Goal: Information Seeking & Learning: Learn about a topic

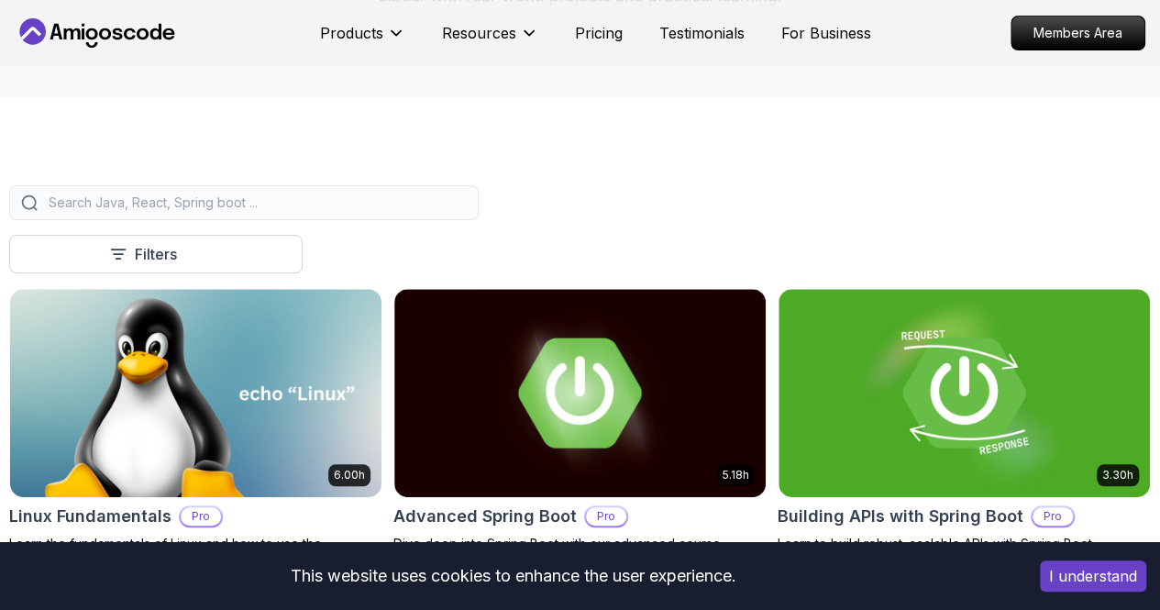
scroll to position [275, 0]
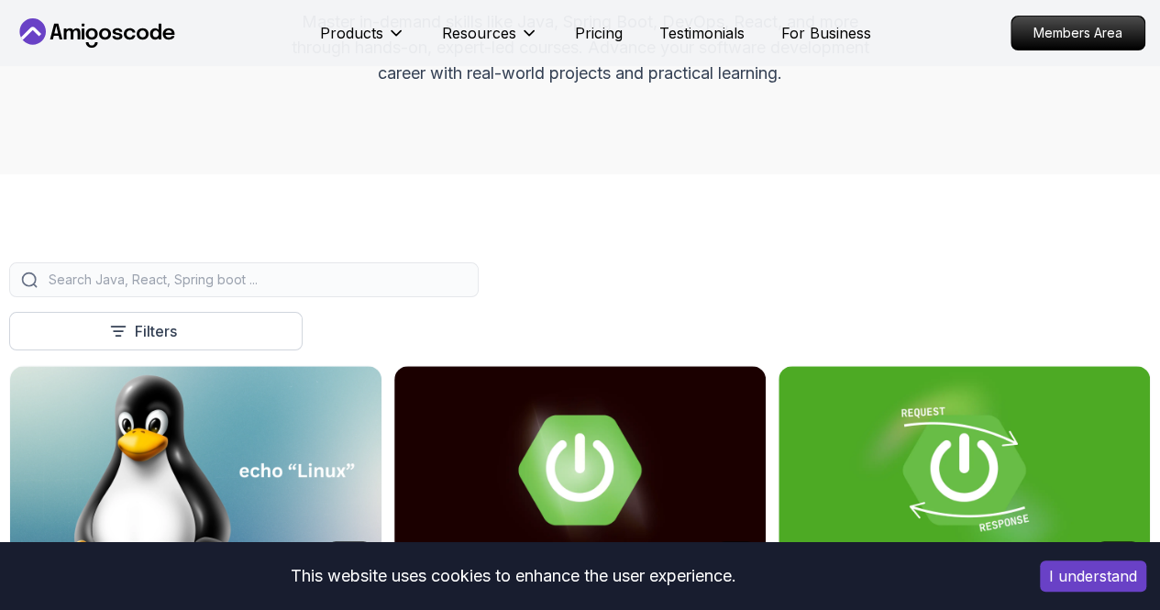
click at [467, 289] on input "search" at bounding box center [256, 280] width 422 height 18
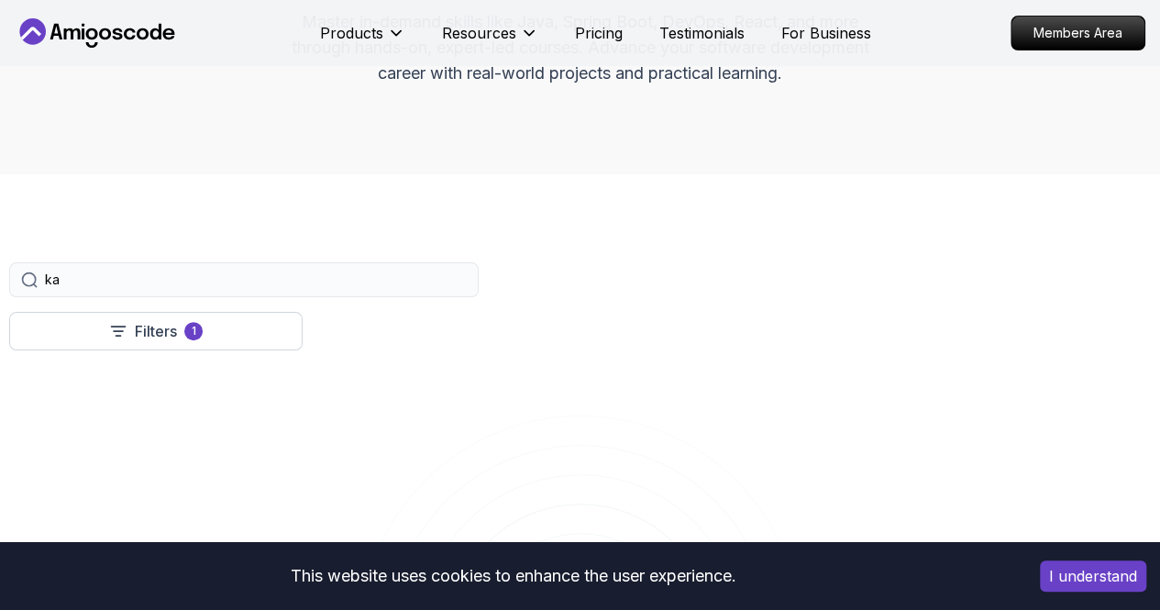
type input "k"
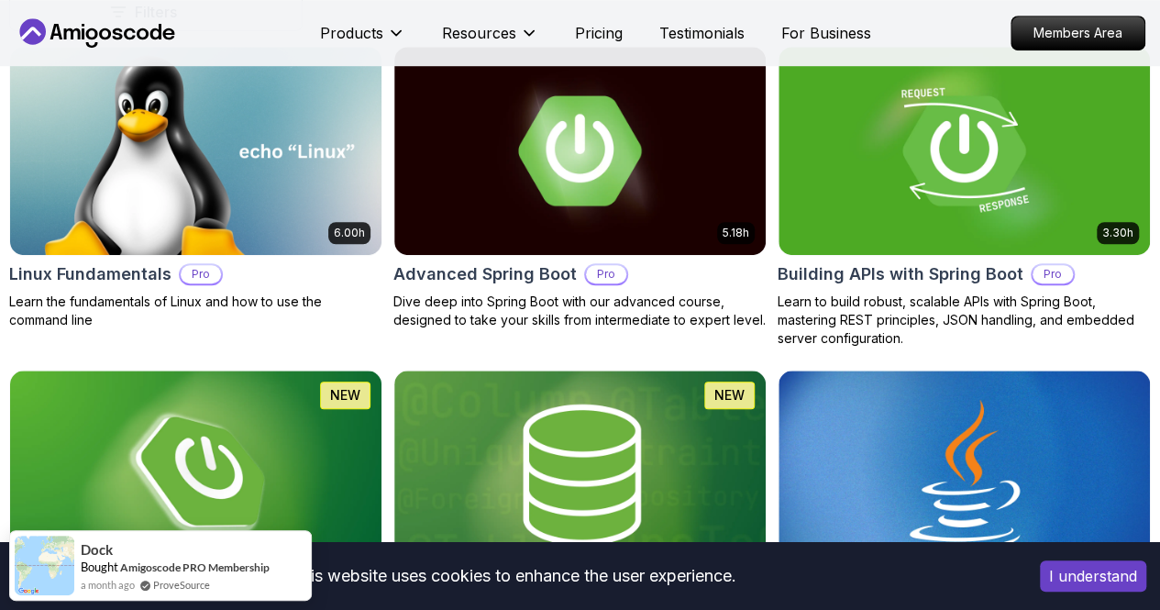
scroll to position [642, 0]
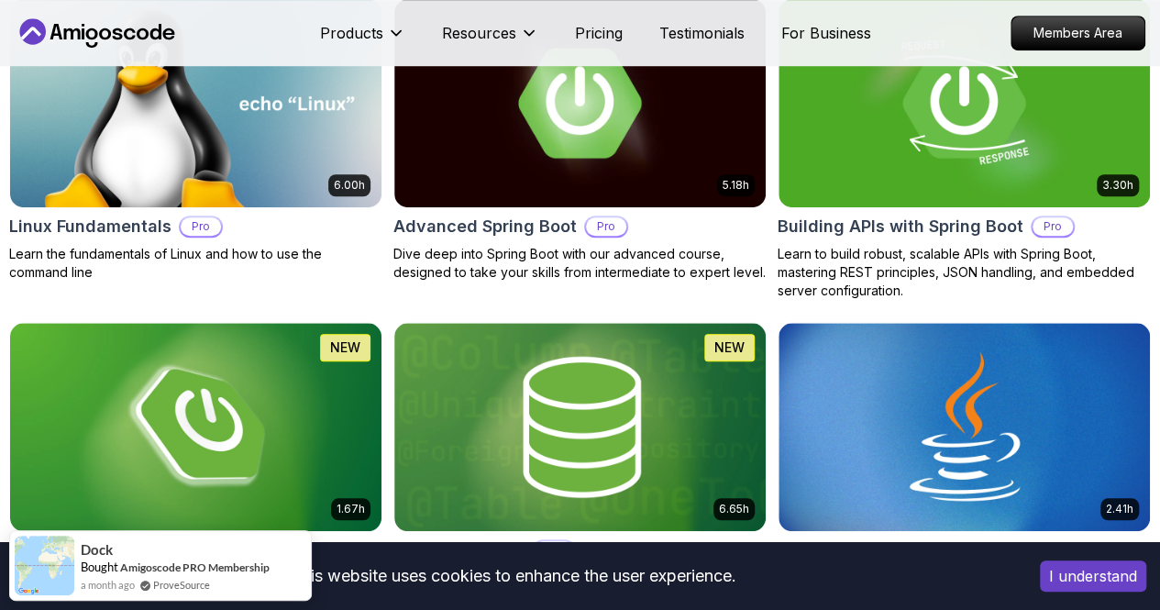
click at [0, 0] on p "Free" at bounding box center [0, 0] width 0 height 0
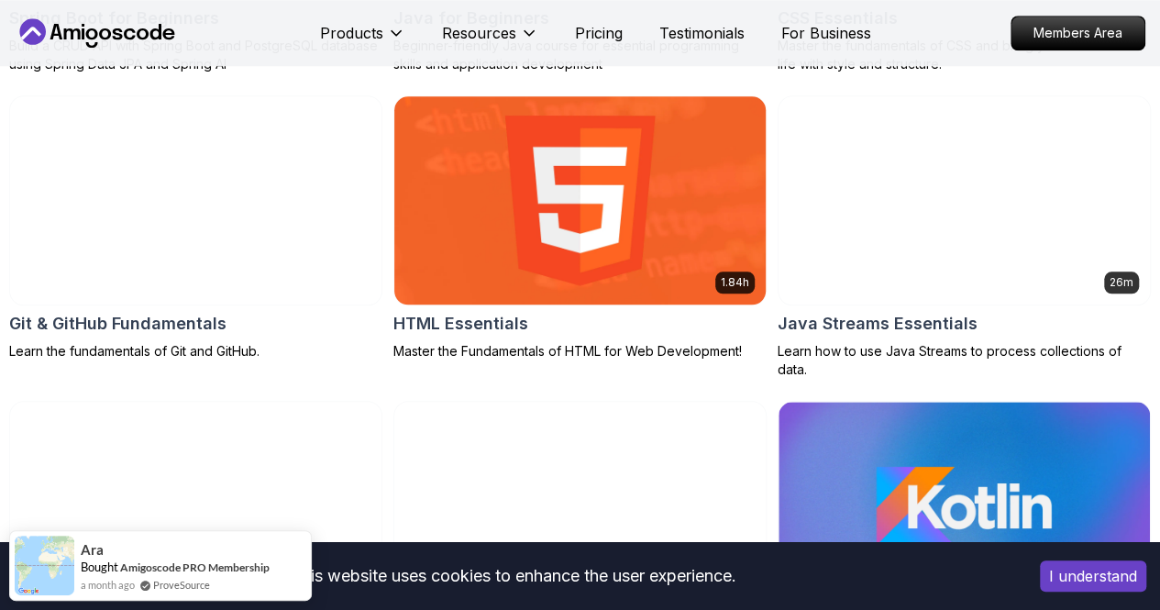
scroll to position [917, 0]
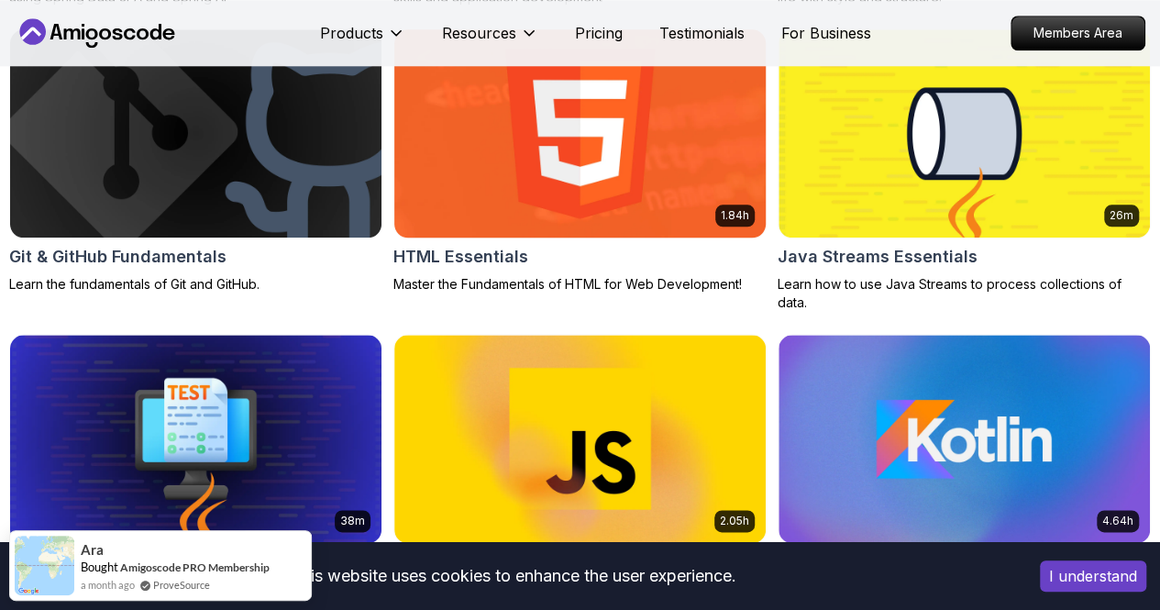
click at [813, 162] on body "This website uses cookies to enhance the user experience. I understand Products…" at bounding box center [580, 611] width 1160 height 3057
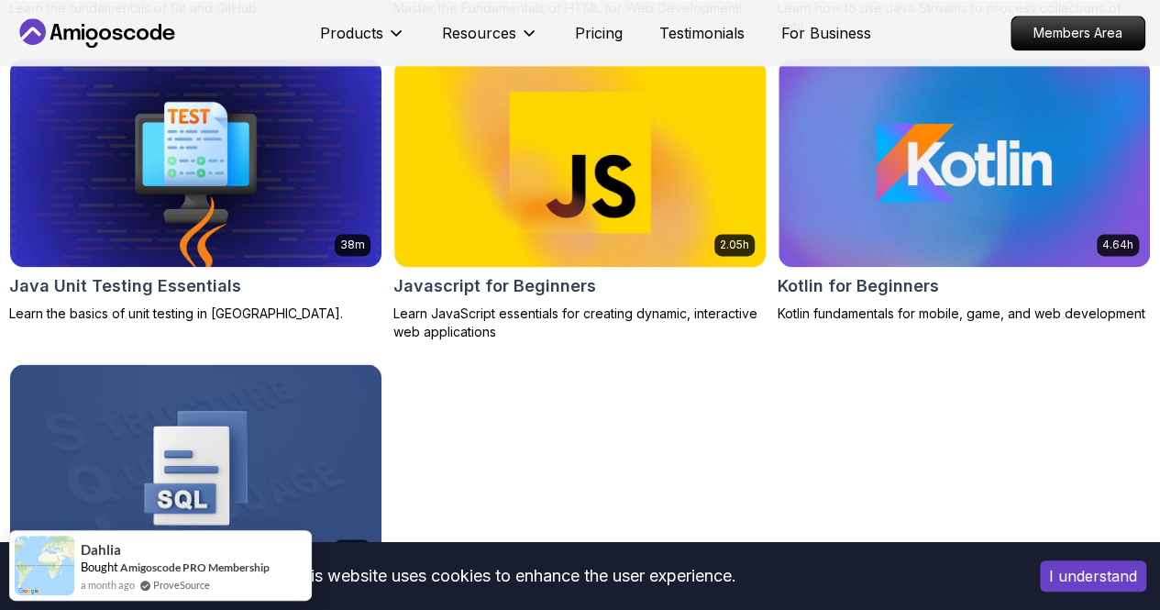
scroll to position [1101, 0]
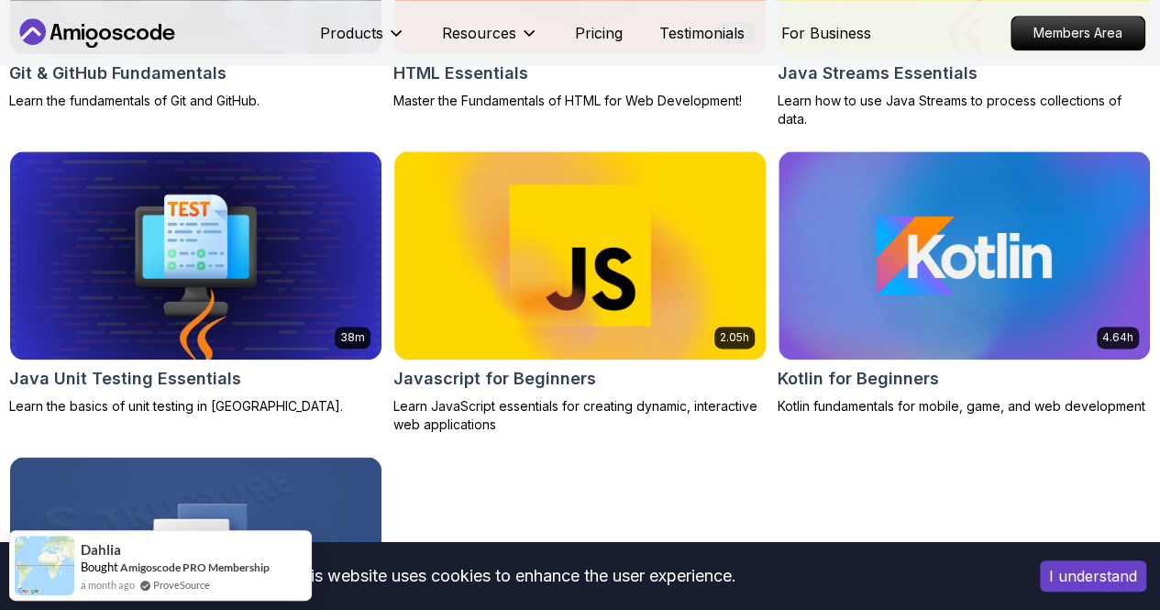
click at [0, 0] on p "Full Stack" at bounding box center [0, 0] width 0 height 0
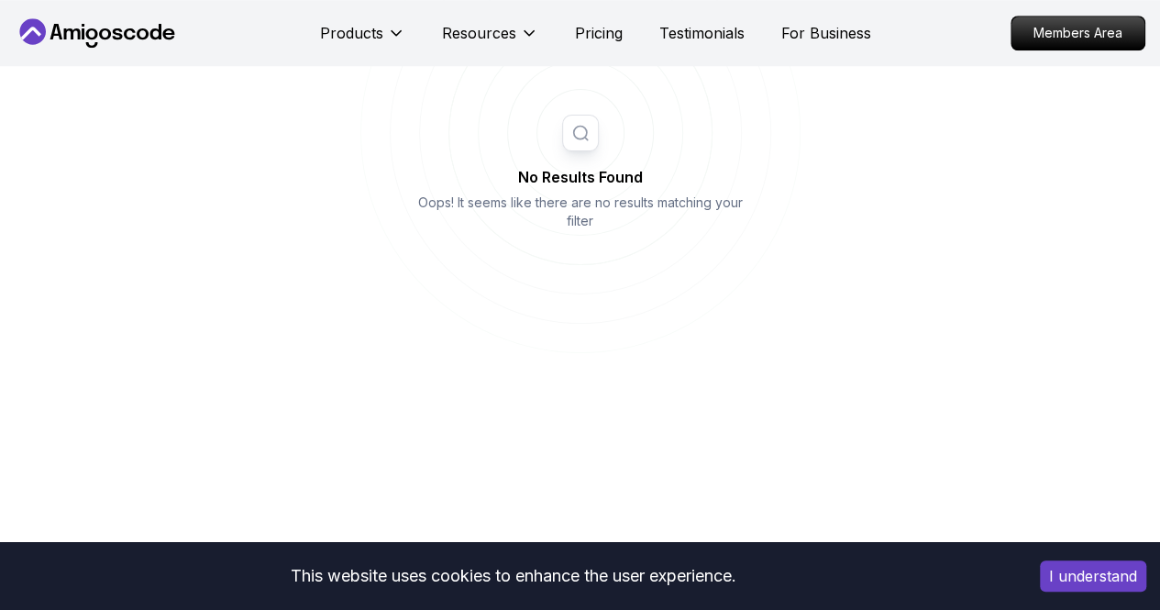
scroll to position [734, 0]
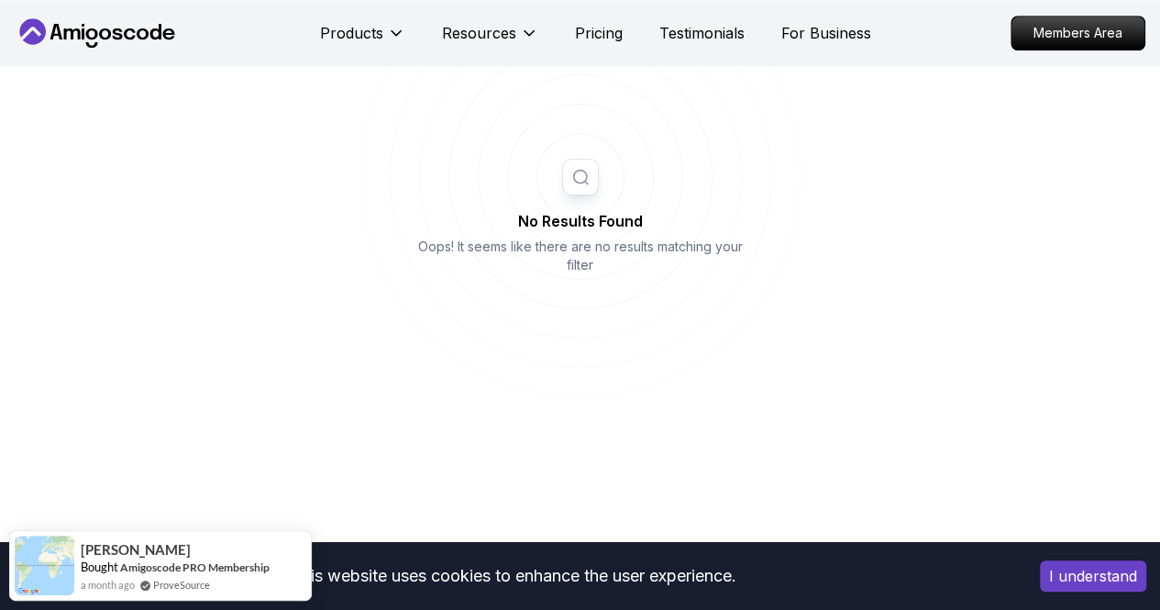
click at [0, 0] on button "Free" at bounding box center [0, 0] width 0 height 0
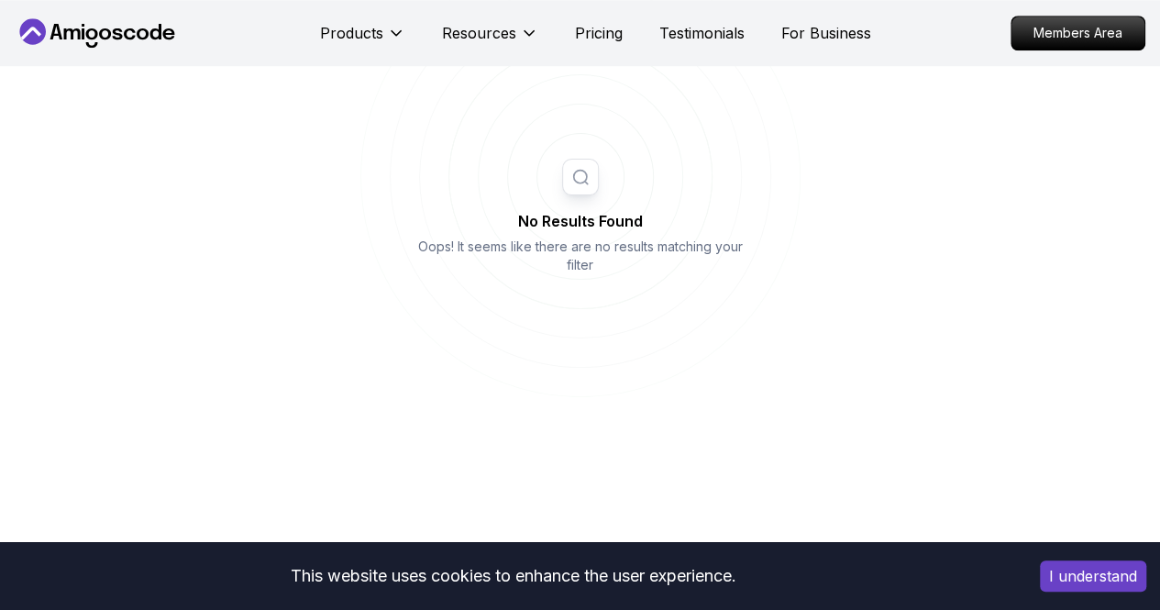
click at [0, 0] on p "Pro" at bounding box center [0, 0] width 0 height 0
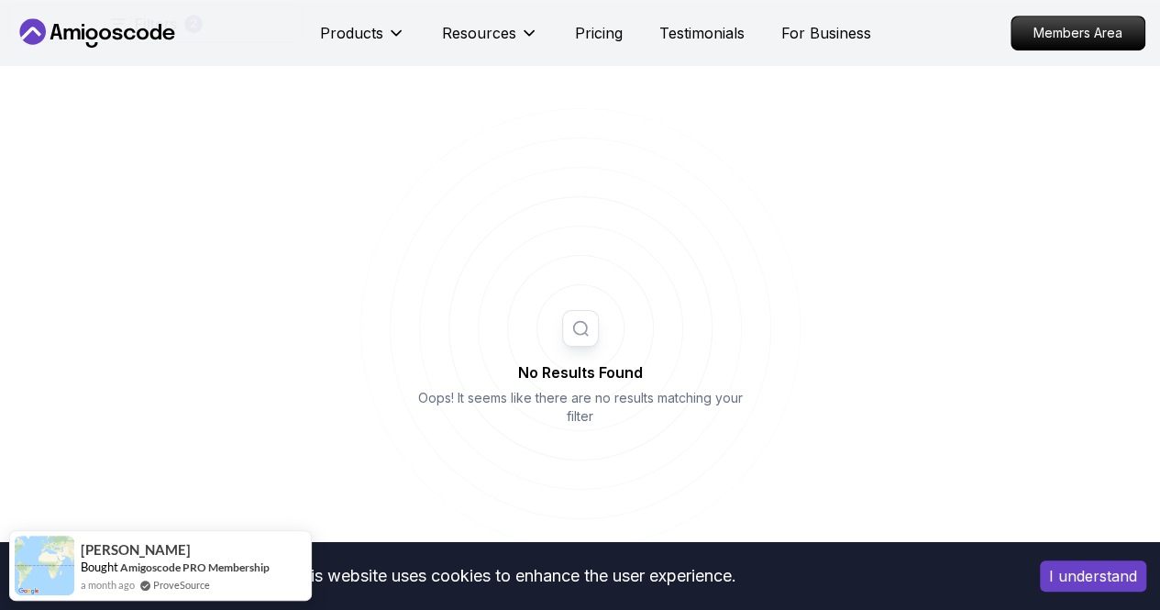
scroll to position [367, 0]
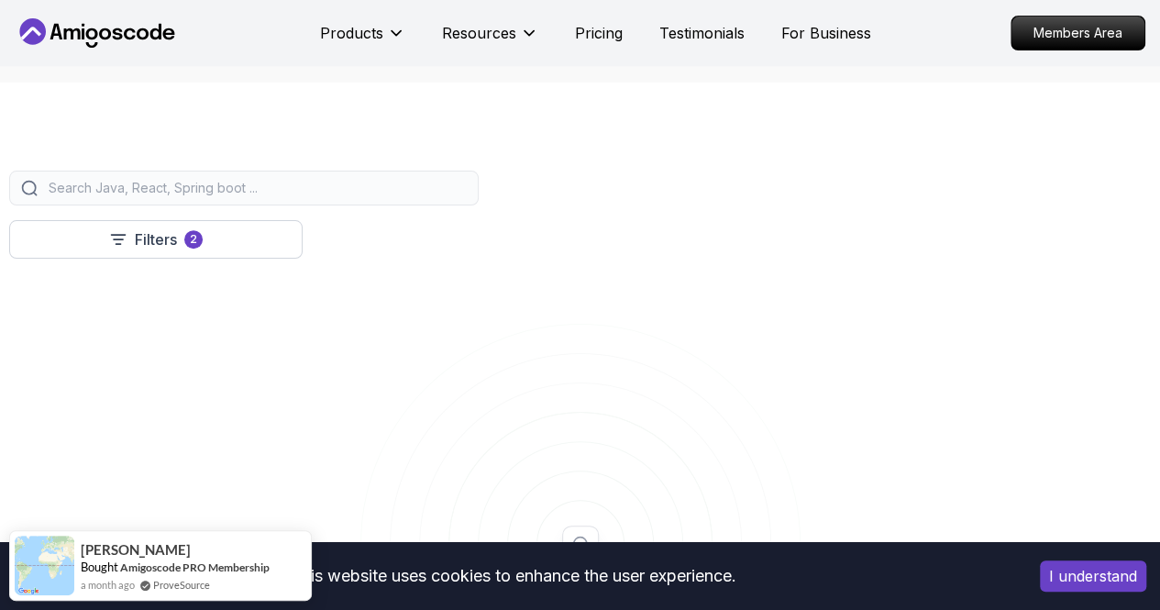
click at [0, 0] on icon at bounding box center [0, 0] width 0 height 0
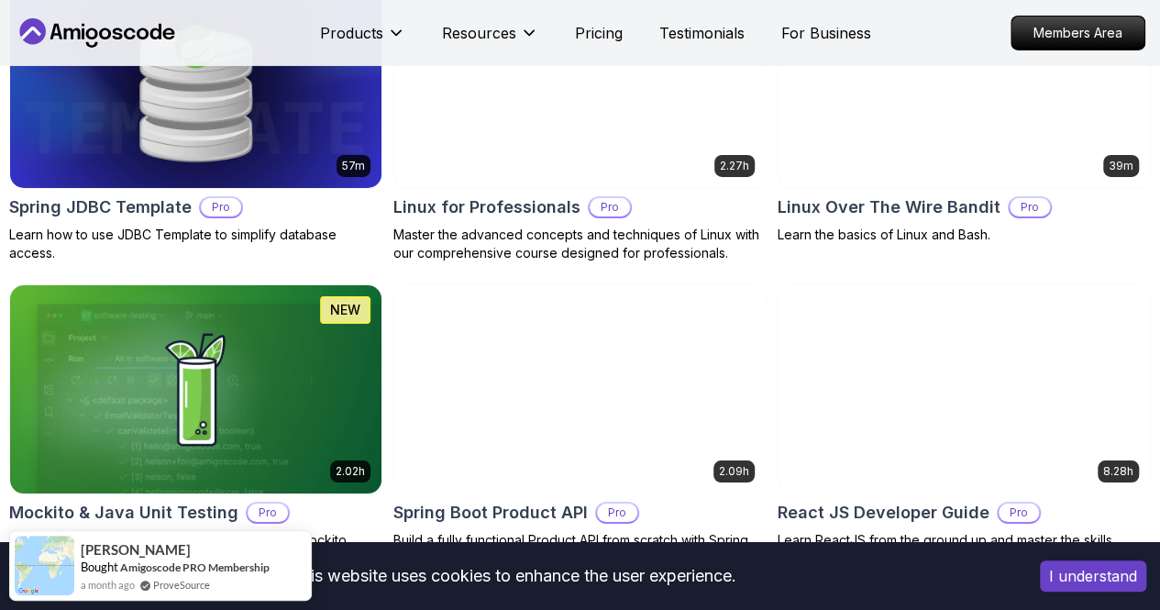
scroll to position [3119, 0]
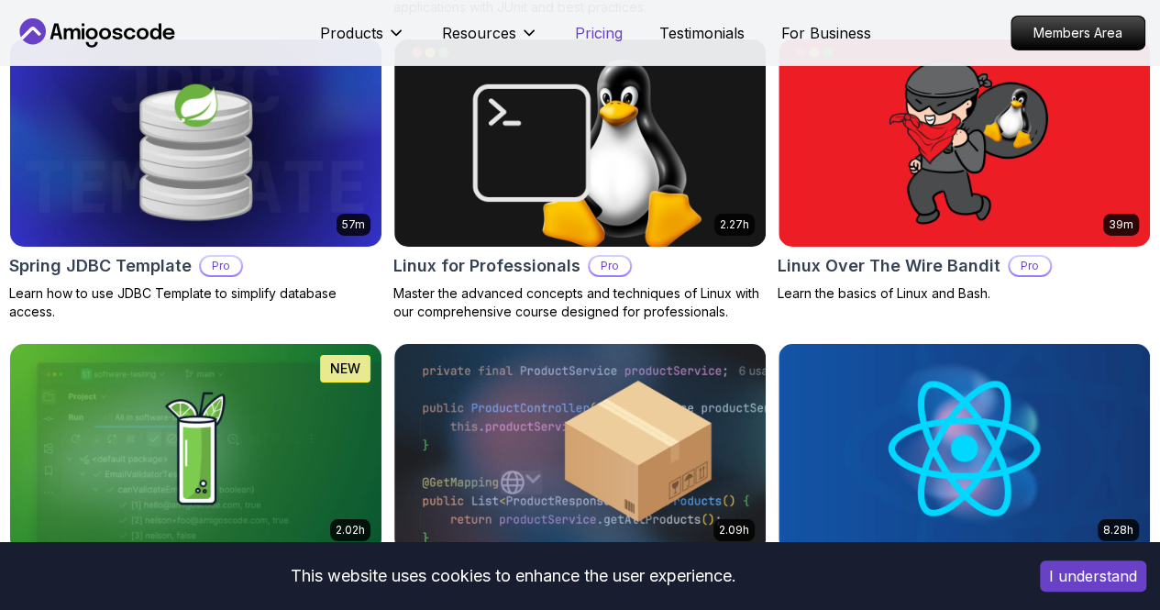
click at [600, 22] on p "Pricing" at bounding box center [599, 33] width 48 height 22
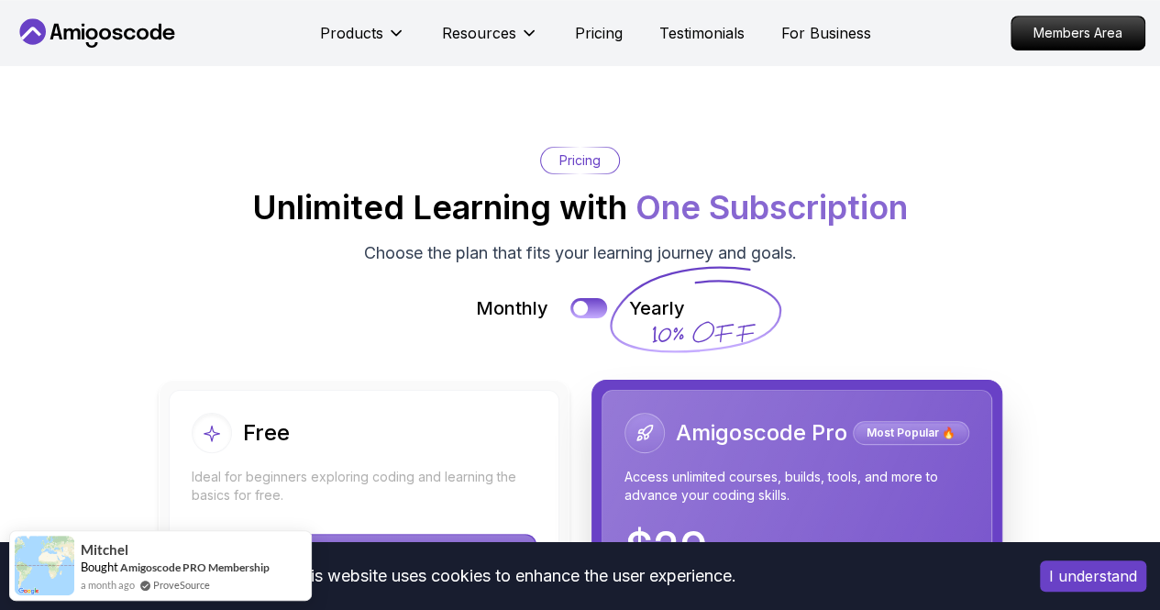
scroll to position [4190, 0]
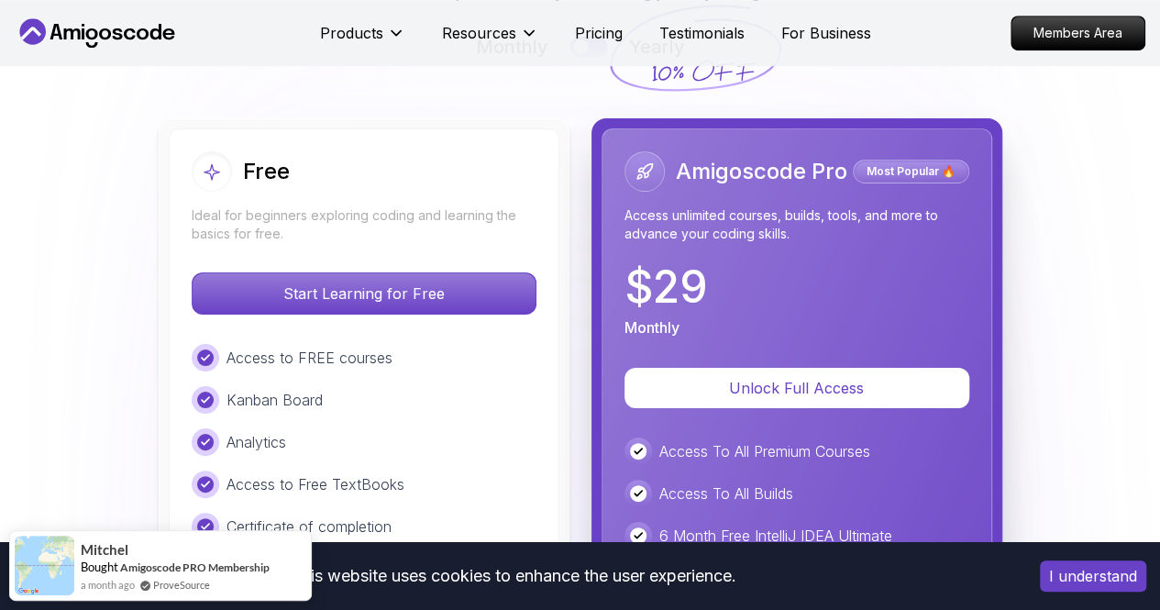
drag, startPoint x: 456, startPoint y: 302, endPoint x: 457, endPoint y: 286, distance: 15.6
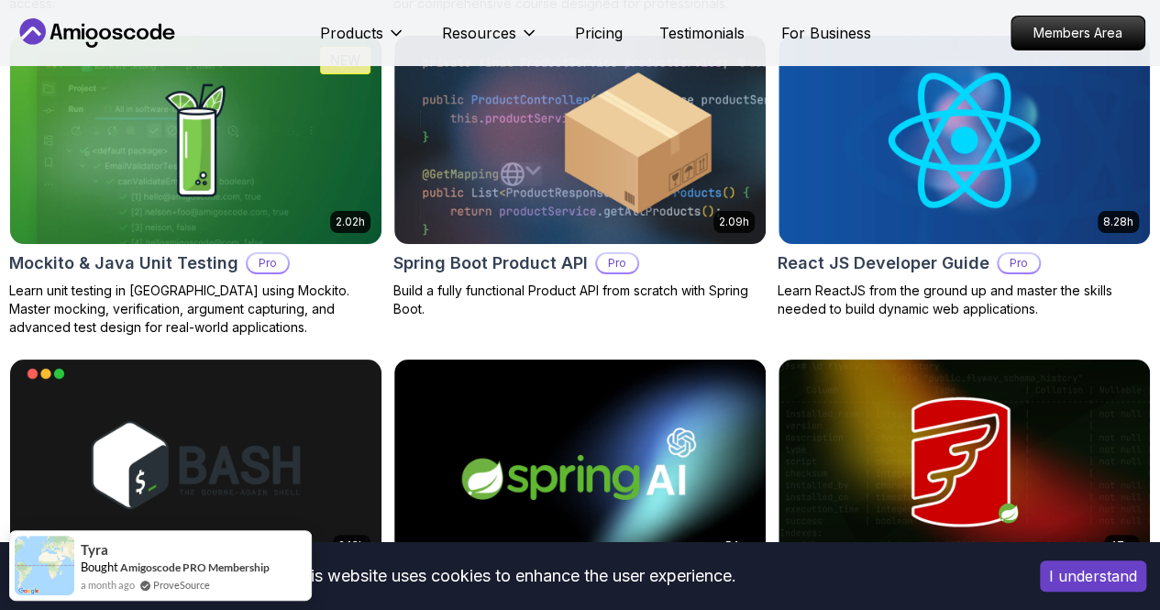
scroll to position [3363, 0]
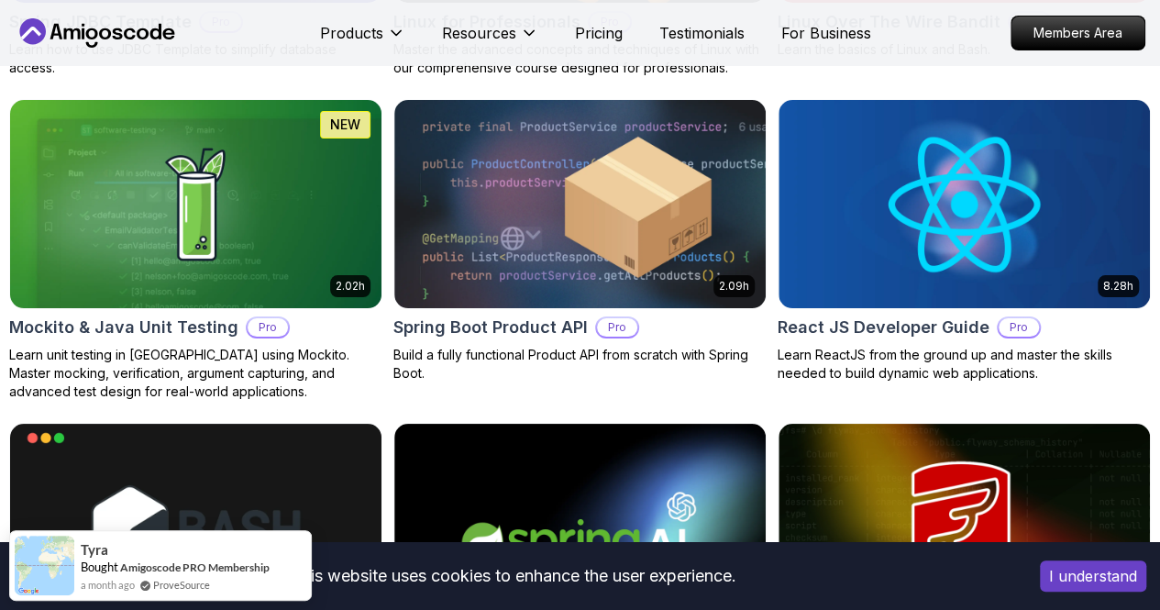
click at [0, 0] on icon "button" at bounding box center [0, 0] width 0 height 0
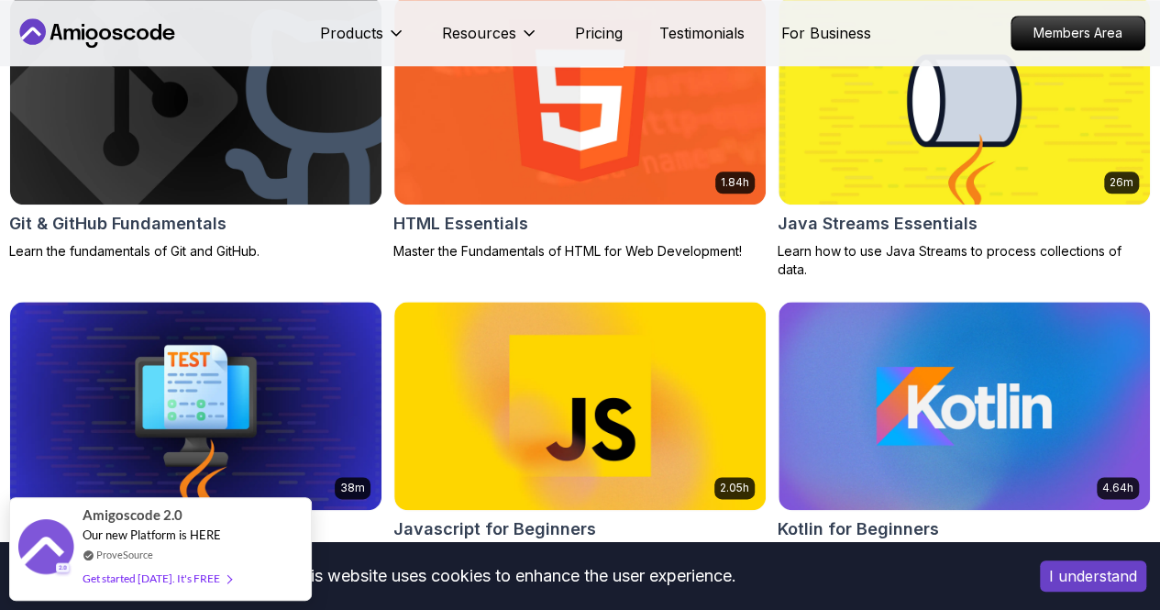
scroll to position [963, 0]
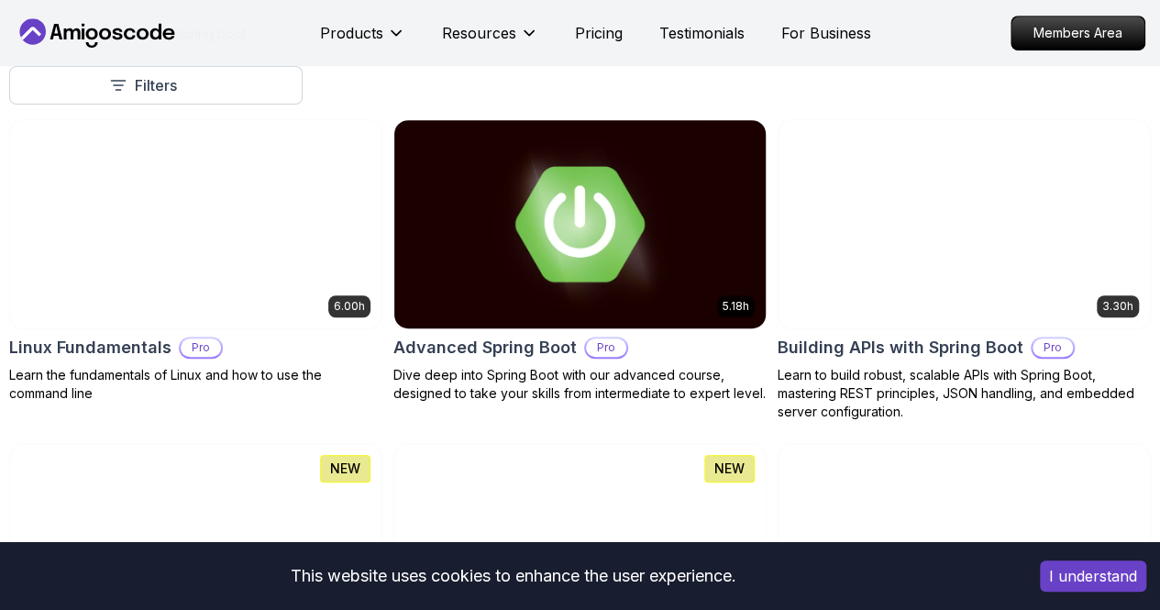
scroll to position [550, 0]
